Goal: Check status: Check status

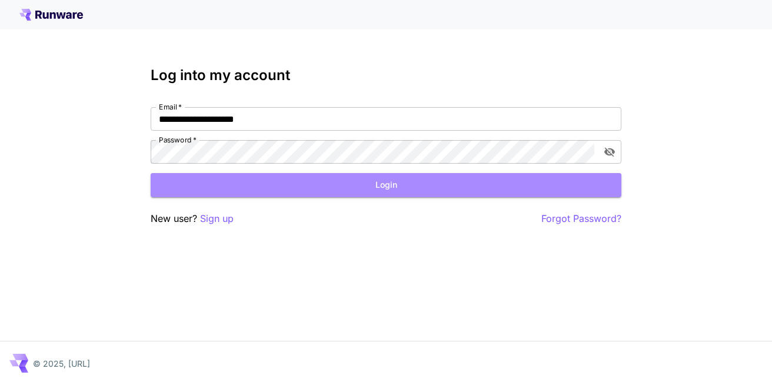
click at [413, 192] on button "Login" at bounding box center [386, 185] width 471 height 24
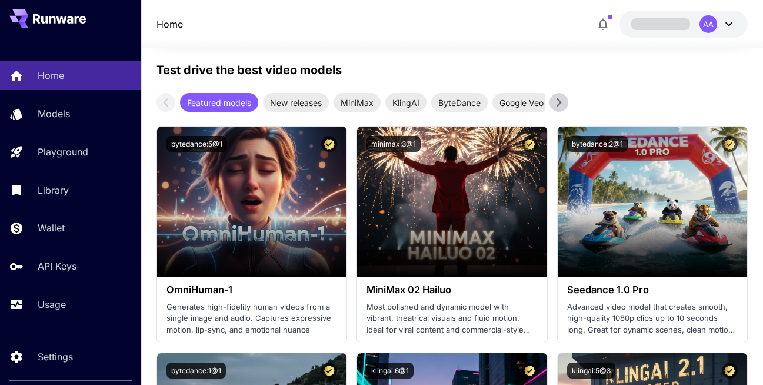
scroll to position [565, 0]
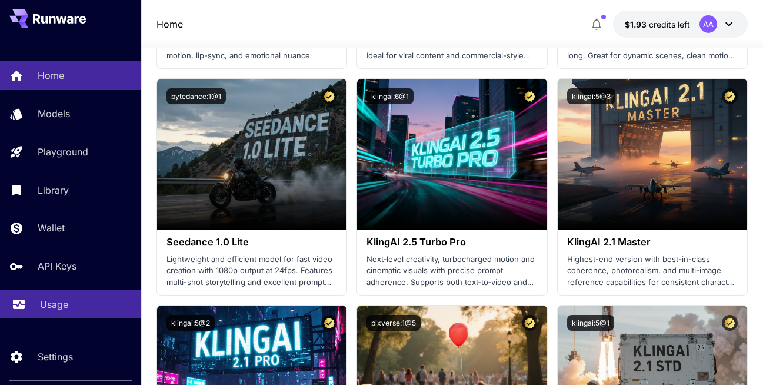
click at [74, 296] on link "Usage" at bounding box center [70, 304] width 141 height 29
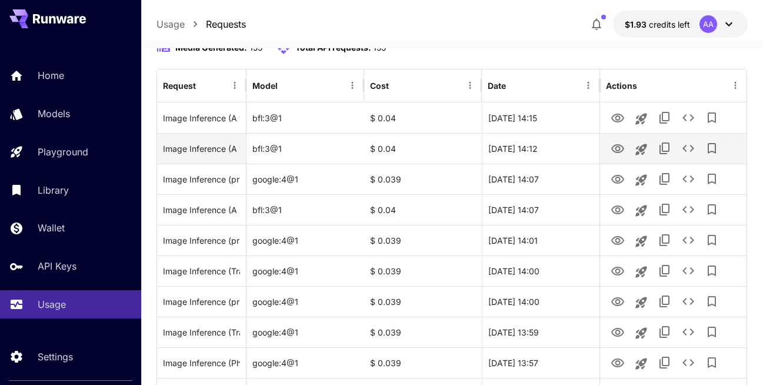
scroll to position [154, 0]
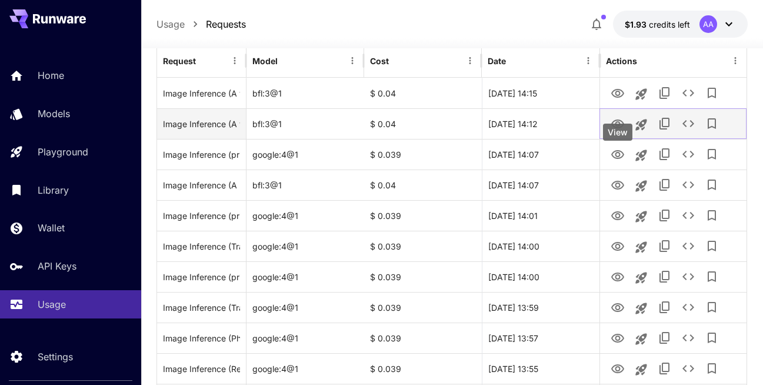
click at [619, 131] on icon "View" at bounding box center [618, 124] width 14 height 14
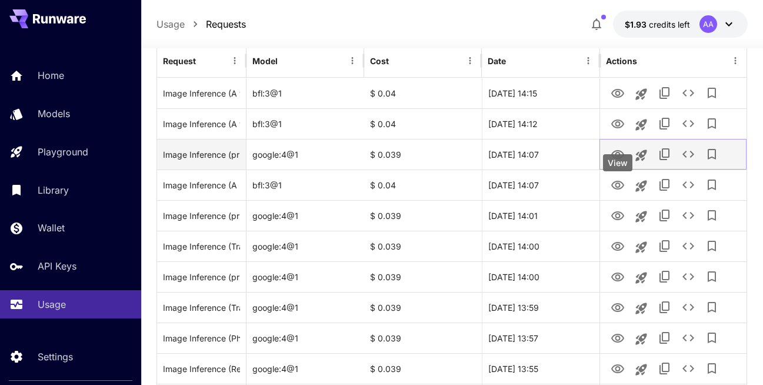
click at [619, 159] on icon "View" at bounding box center [617, 154] width 13 height 9
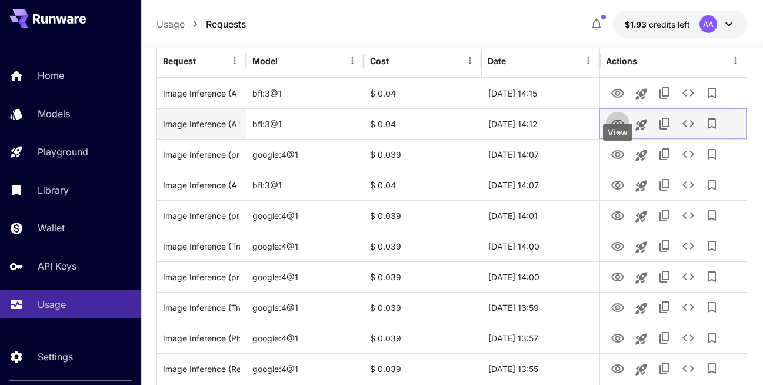
click at [615, 131] on icon "View" at bounding box center [618, 124] width 14 height 14
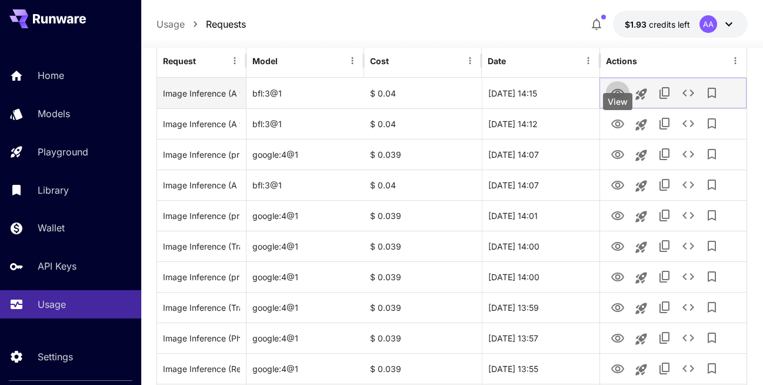
click at [618, 98] on icon "View" at bounding box center [617, 93] width 13 height 9
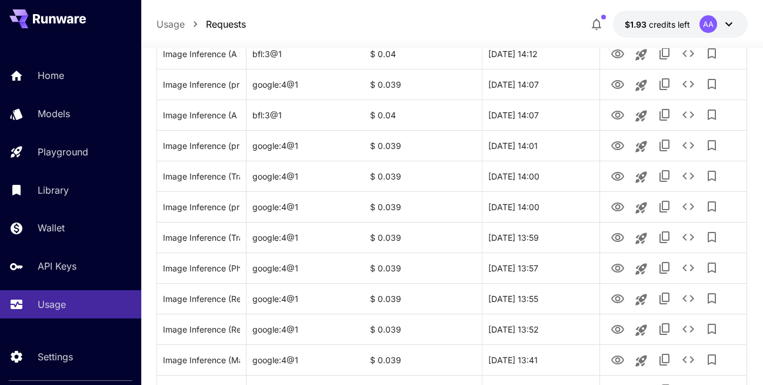
scroll to position [295, 0]
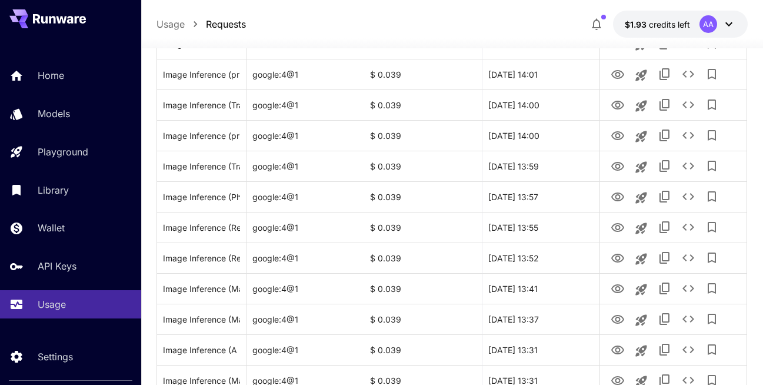
click at [690, 28] on button "$1.93 credits left AA" at bounding box center [680, 24] width 135 height 27
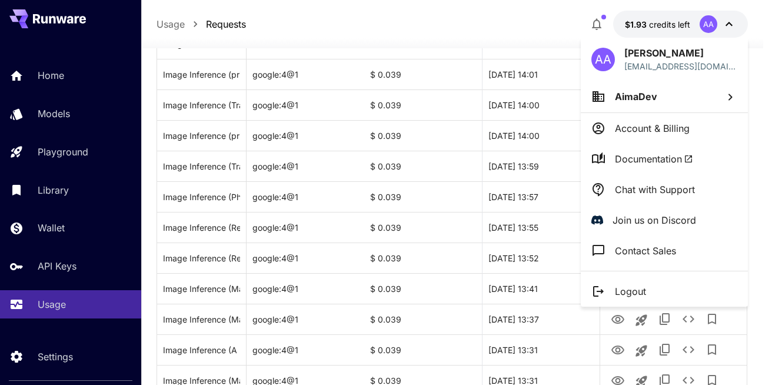
click at [726, 25] on div at bounding box center [386, 192] width 772 height 385
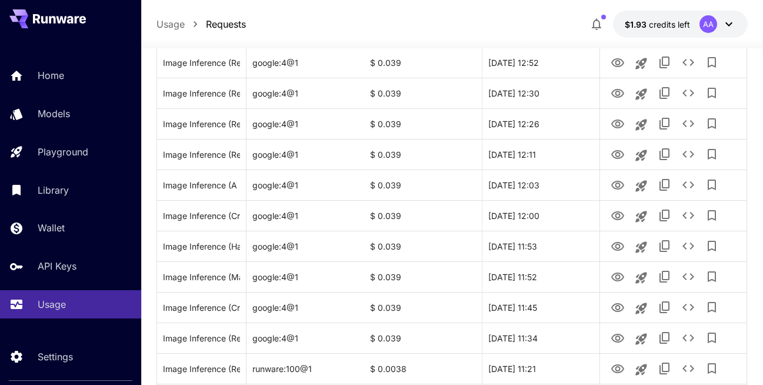
scroll to position [1481, 0]
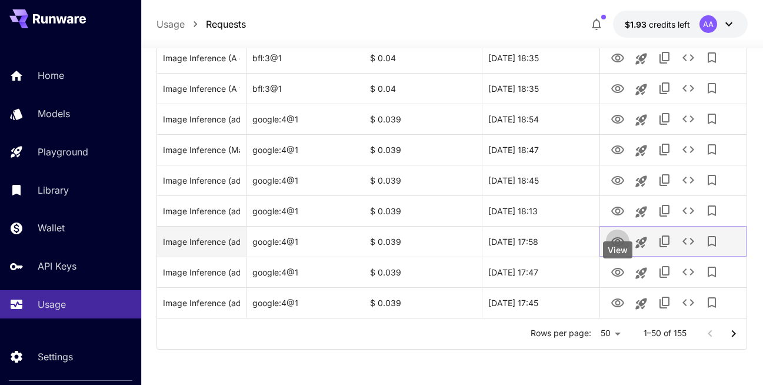
click at [620, 245] on icon "View" at bounding box center [618, 242] width 14 height 14
